Goal: Transaction & Acquisition: Purchase product/service

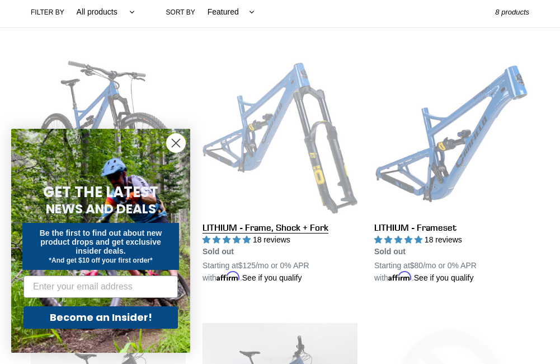
scroll to position [224, 0]
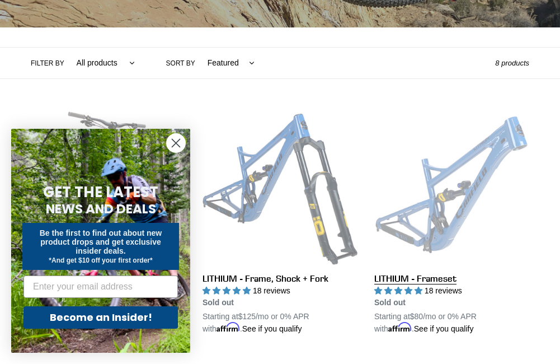
click at [406, 211] on link "LITHIUM - Frameset" at bounding box center [452, 222] width 155 height 225
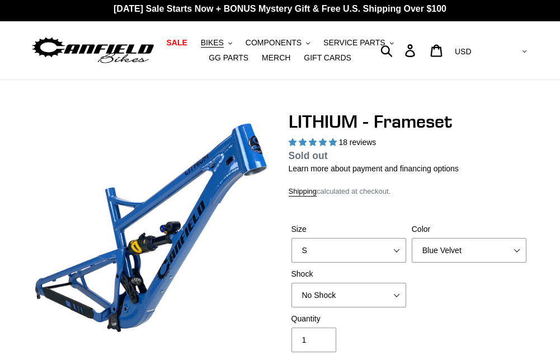
select select "highest-rating"
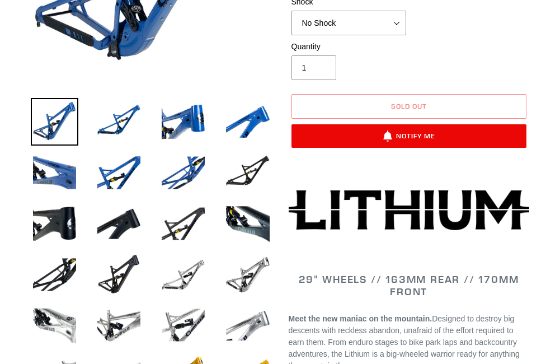
scroll to position [280, 0]
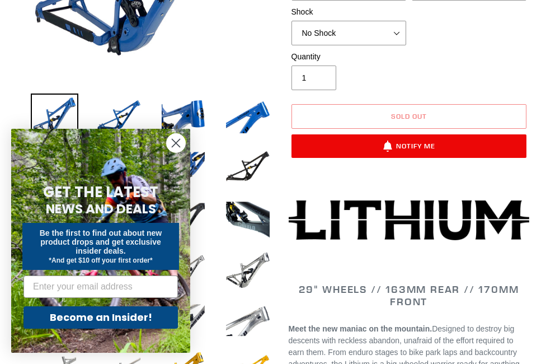
click at [179, 142] on circle "Close dialog" at bounding box center [176, 143] width 18 height 18
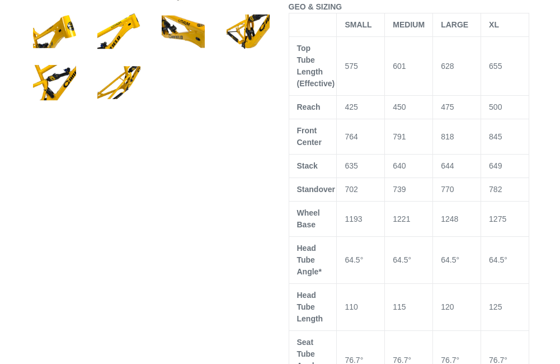
scroll to position [672, 0]
